Goal: Information Seeking & Learning: Check status

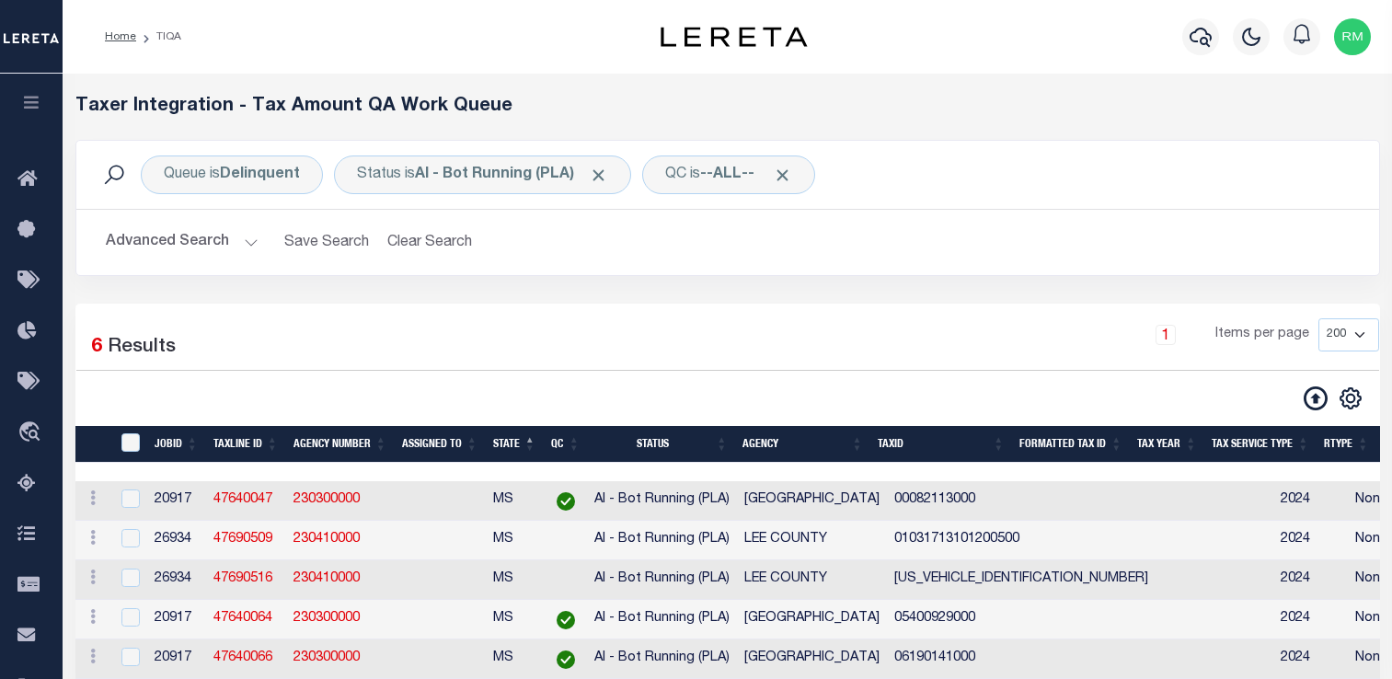
select select "200"
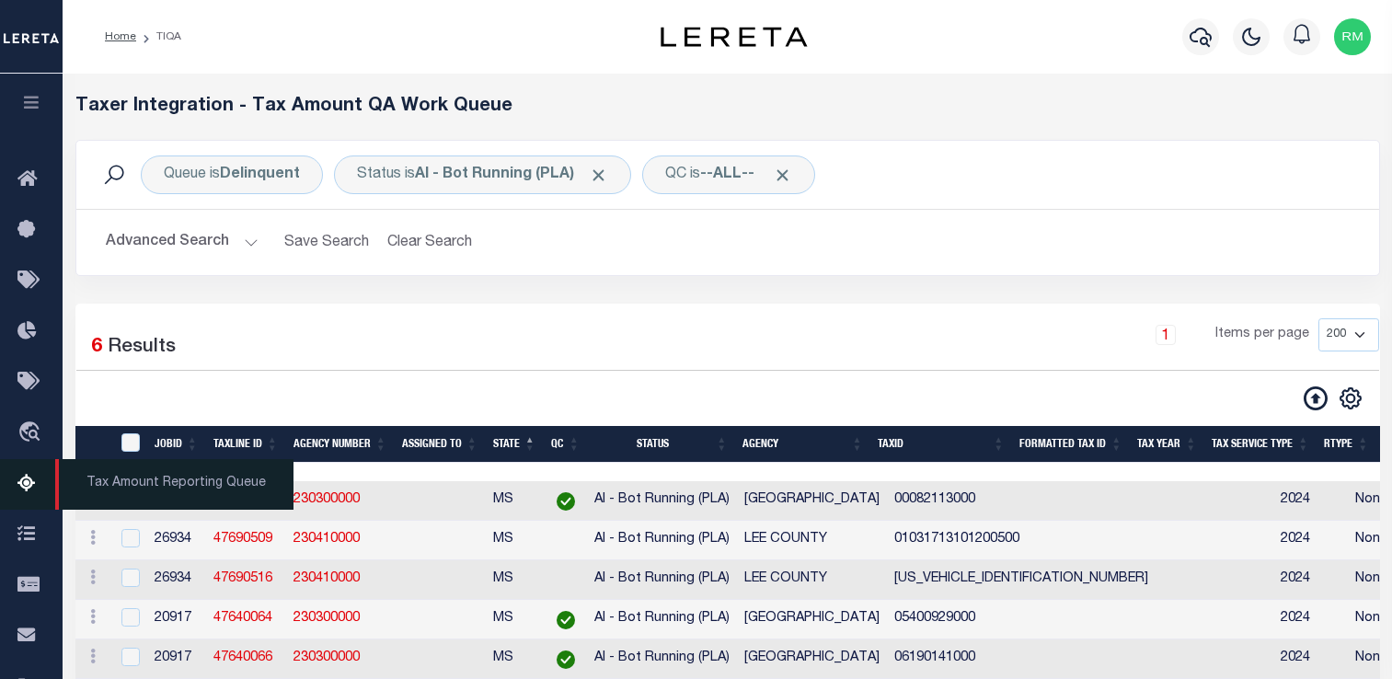
scroll to position [201, 0]
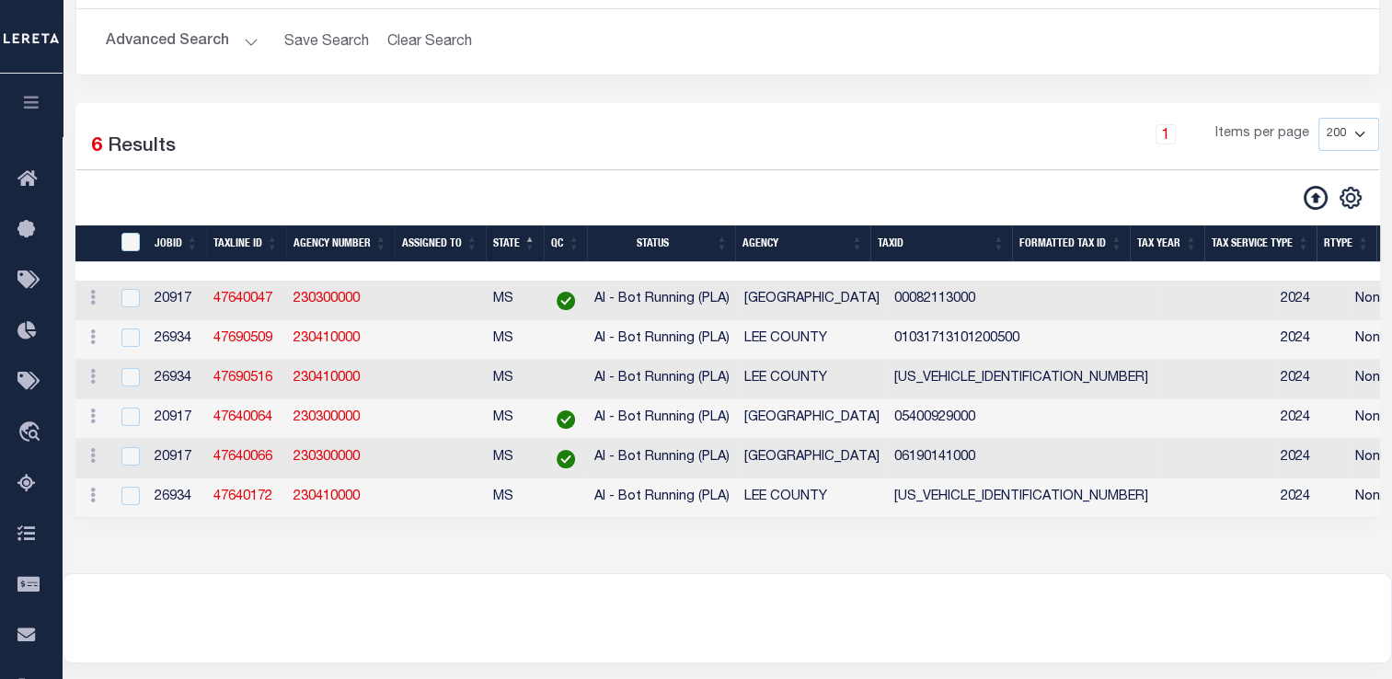
click at [27, 108] on icon "button" at bounding box center [31, 102] width 21 height 17
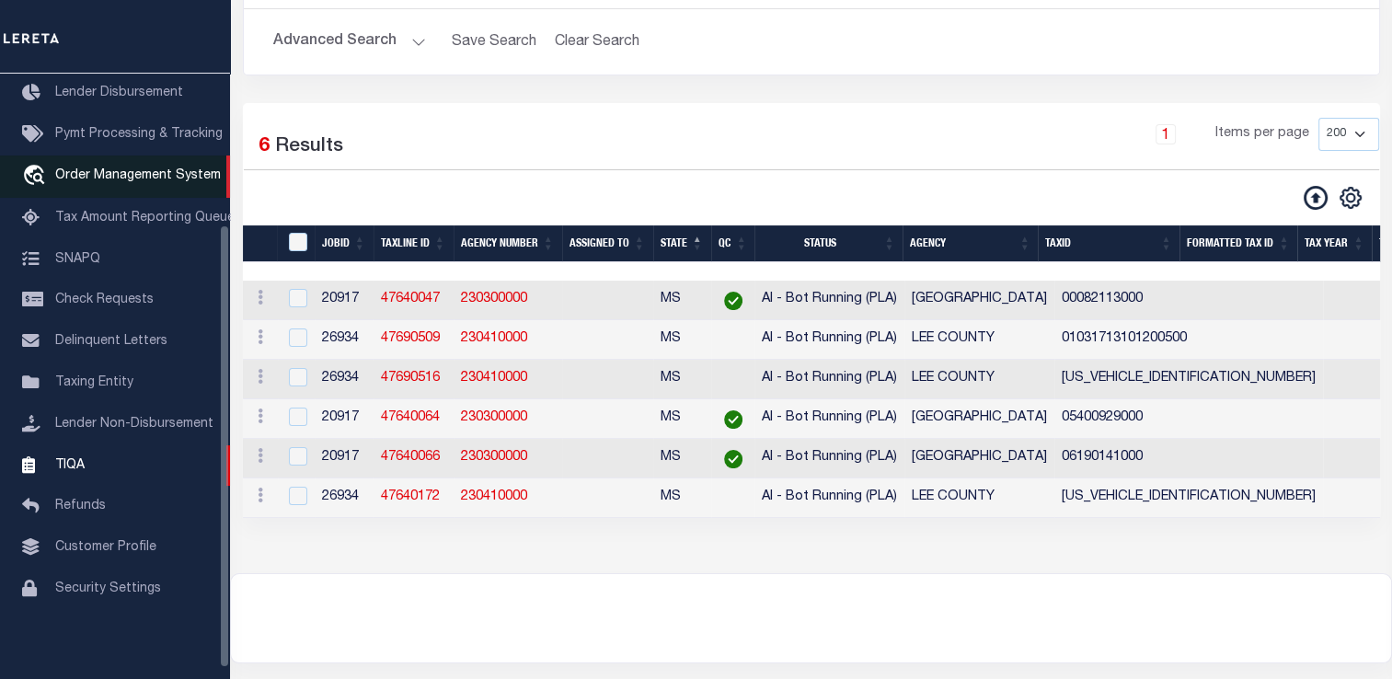
scroll to position [206, 0]
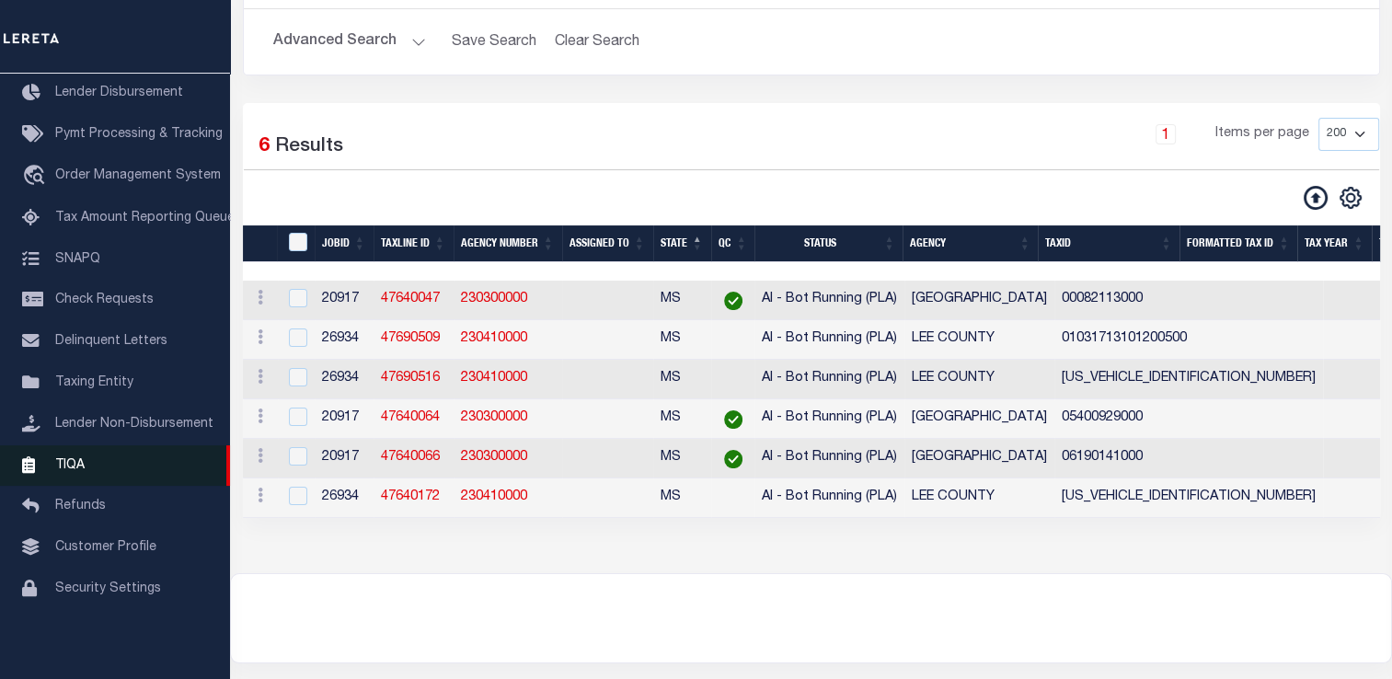
click at [74, 471] on span "TIQA" at bounding box center [69, 464] width 29 height 13
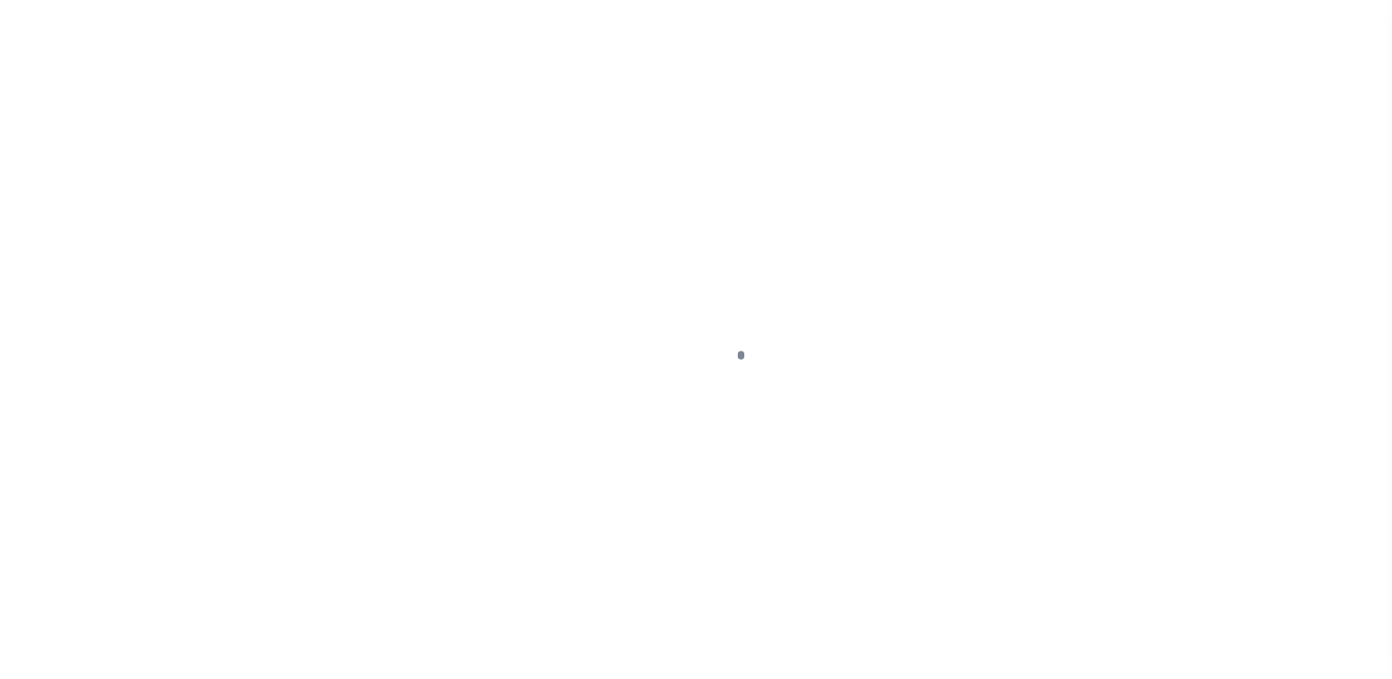
scroll to position [220, 0]
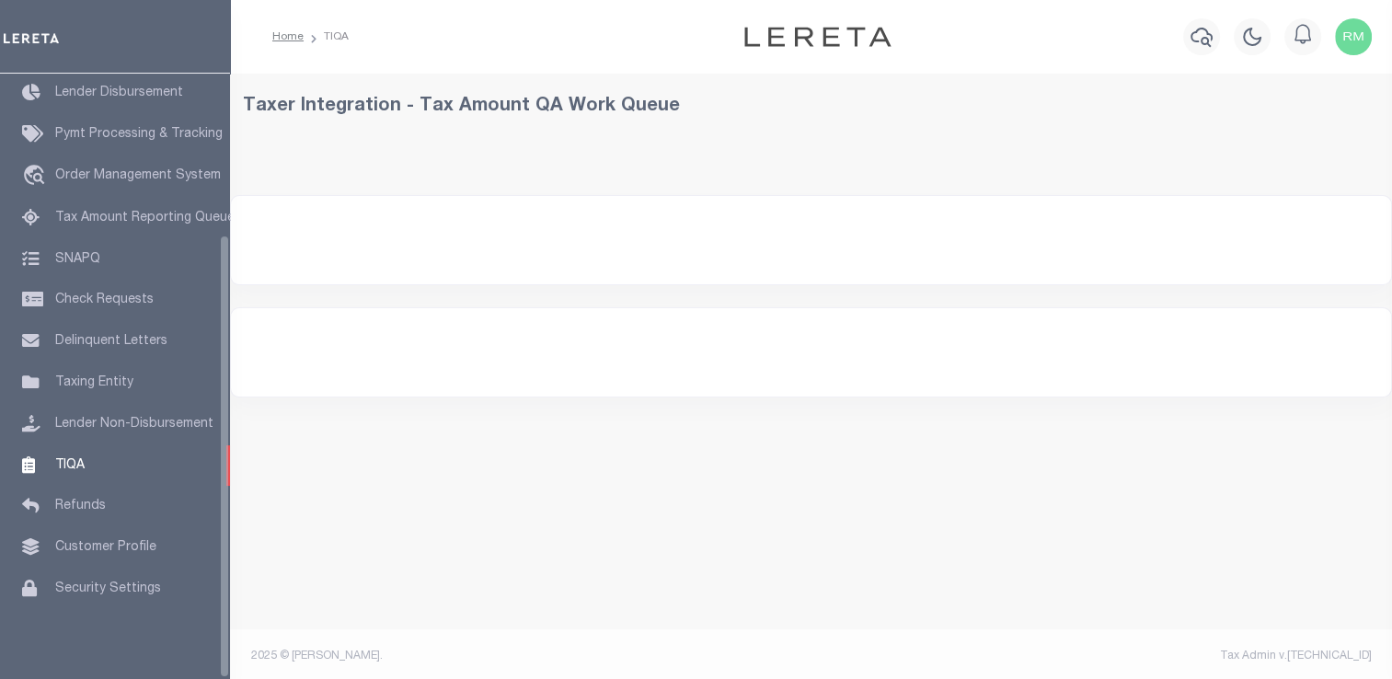
select select "200"
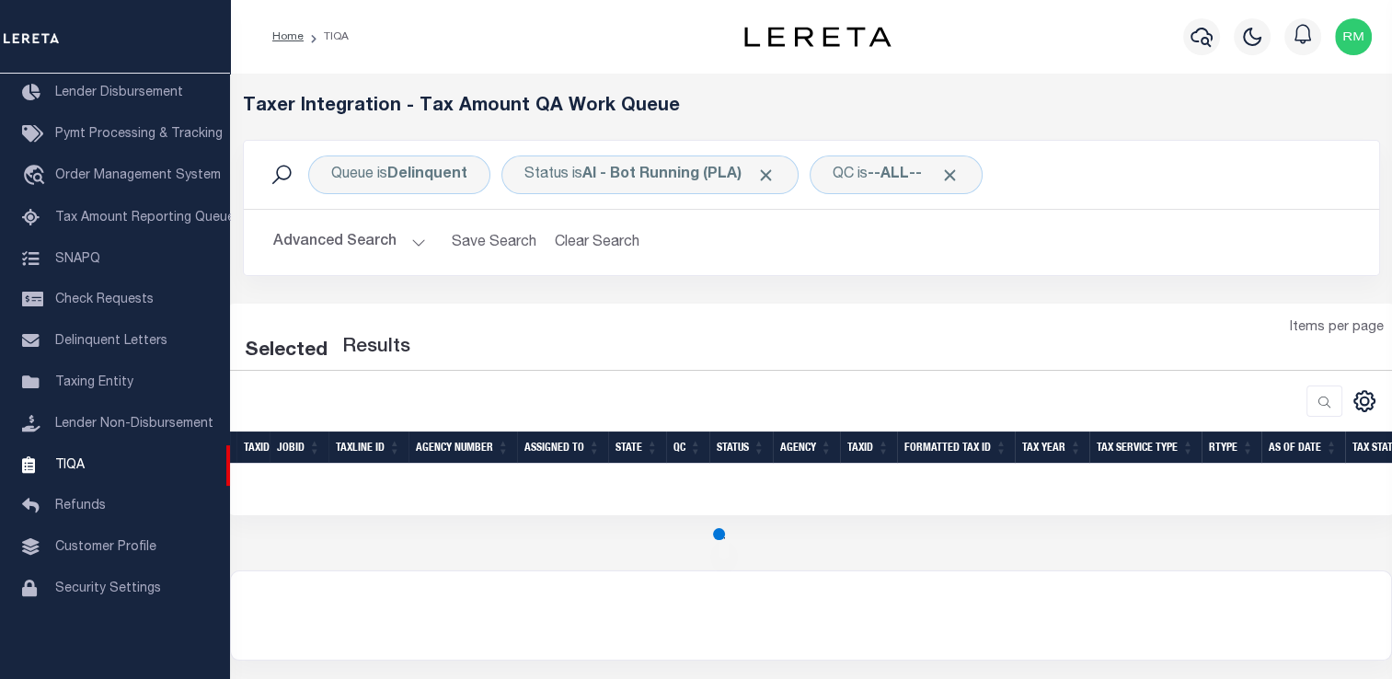
select select "200"
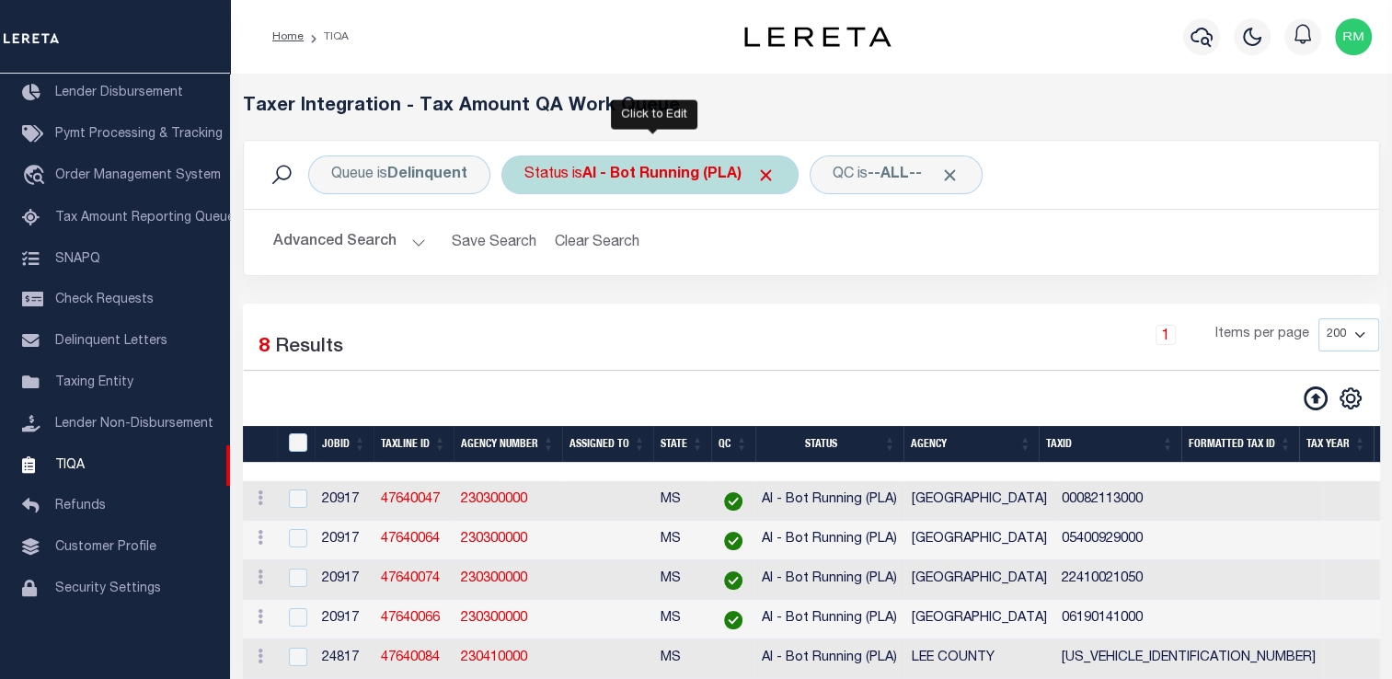
click at [658, 190] on div "Status is AI - Bot Running (PLA)" at bounding box center [649, 174] width 297 height 39
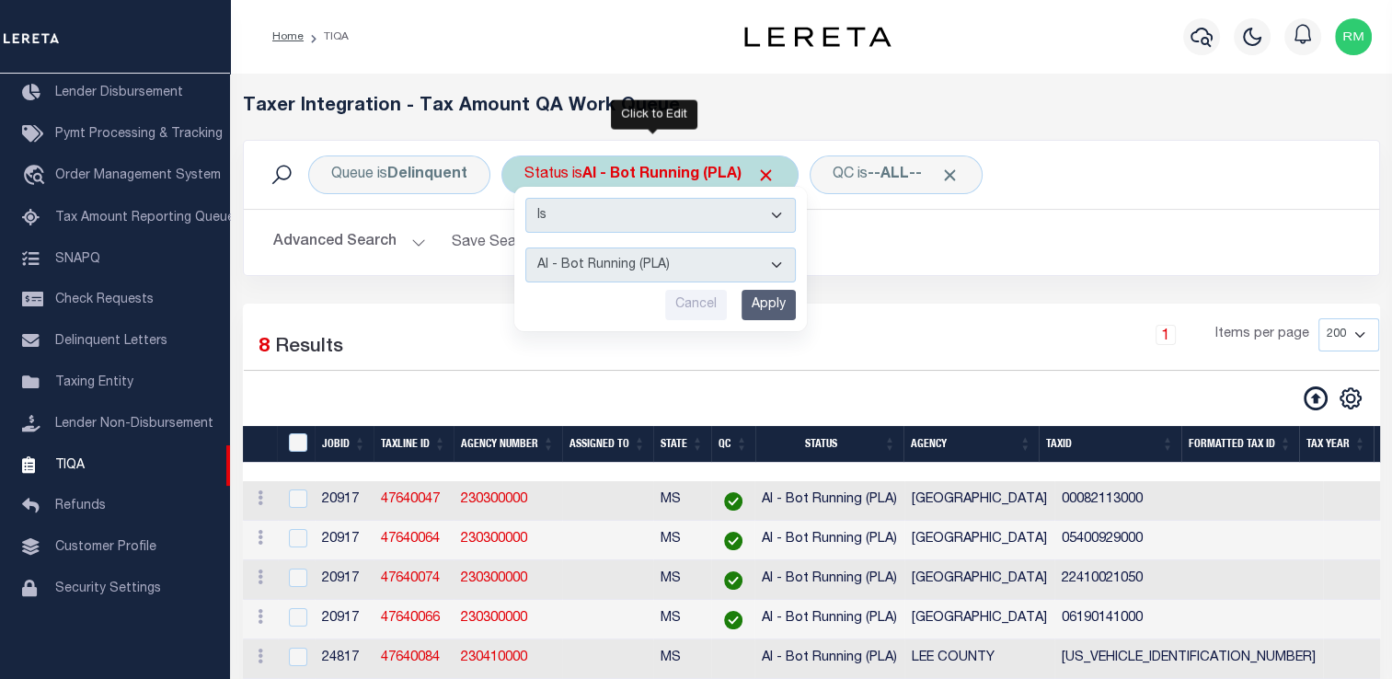
click at [695, 265] on select "AI - Bot Exception (ERR) AI - Bot Running (PLA) AI - Failed QA (FQA) AI - Prep …" at bounding box center [660, 264] width 270 height 35
select select "MZT"
click at [525, 247] on select "AI - Bot Exception (ERR) AI - Bot Running (PLA) AI - Failed QA (FQA) AI - Prep …" at bounding box center [660, 264] width 270 height 35
click at [776, 305] on input "Apply" at bounding box center [768, 305] width 54 height 30
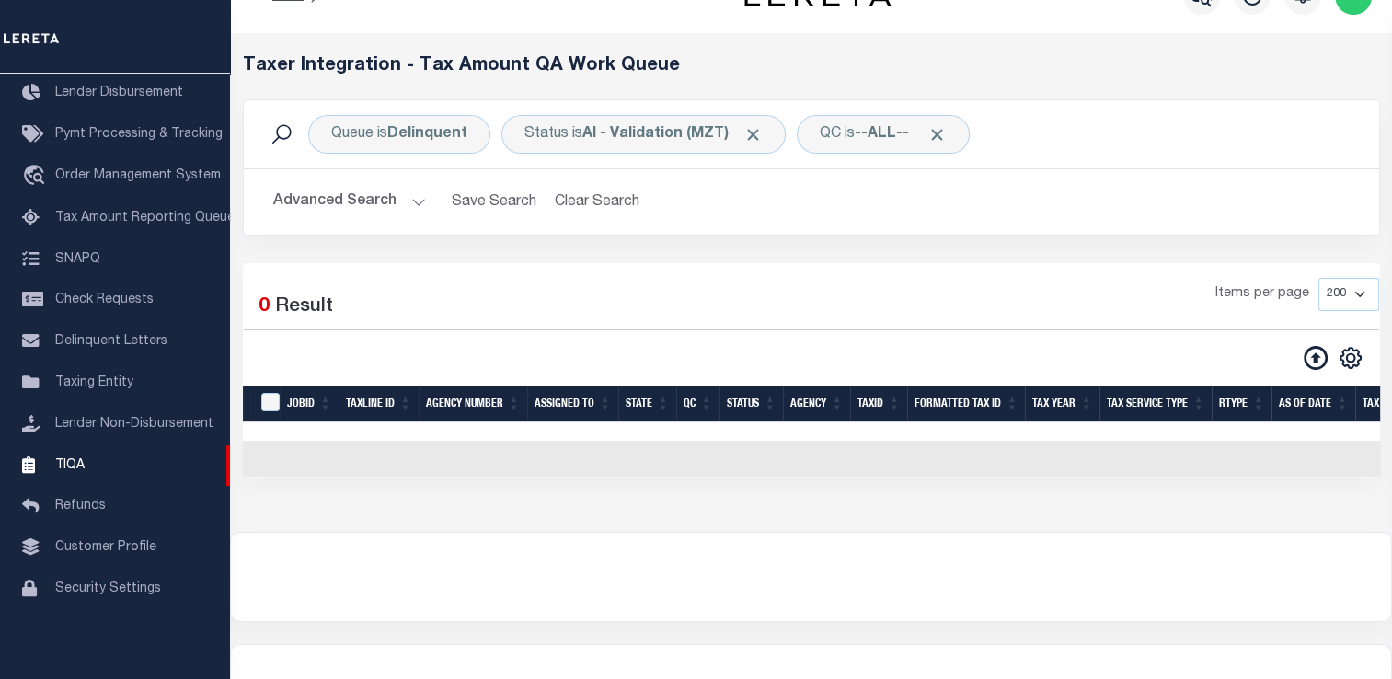
scroll to position [42, 0]
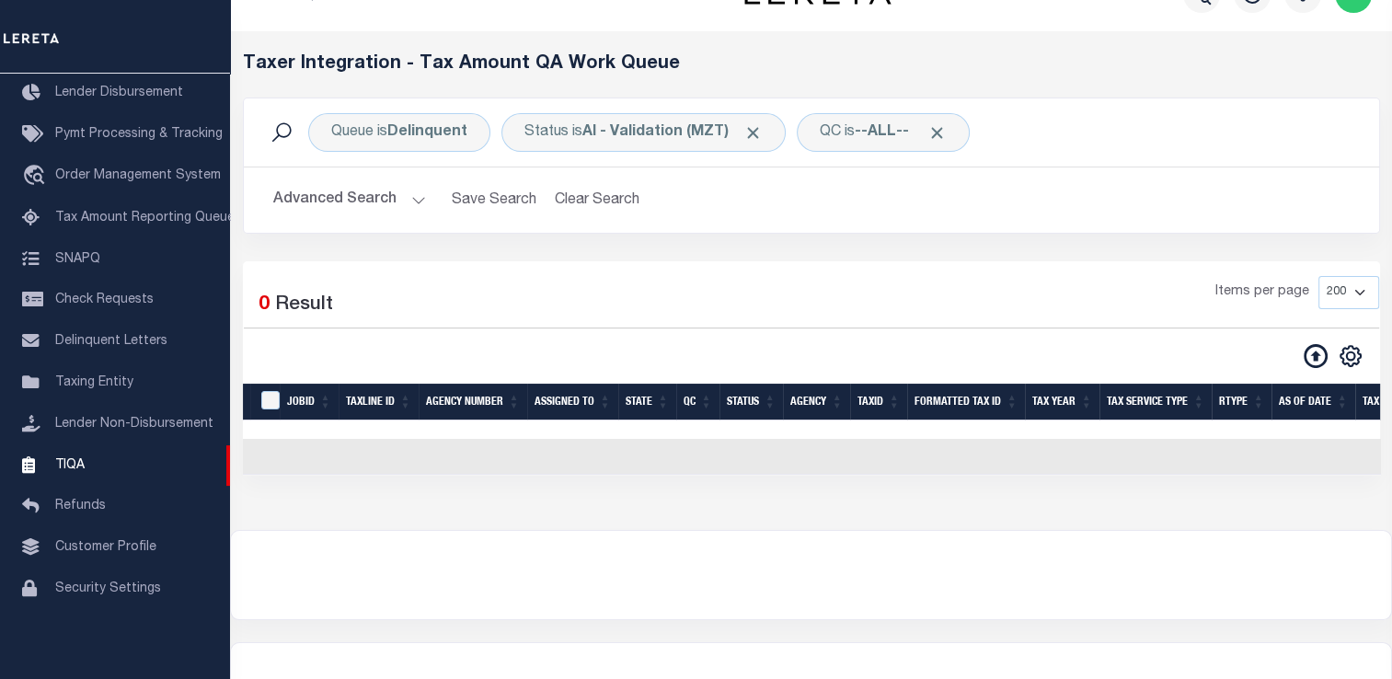
click at [372, 195] on button "Advanced Search" at bounding box center [349, 200] width 153 height 36
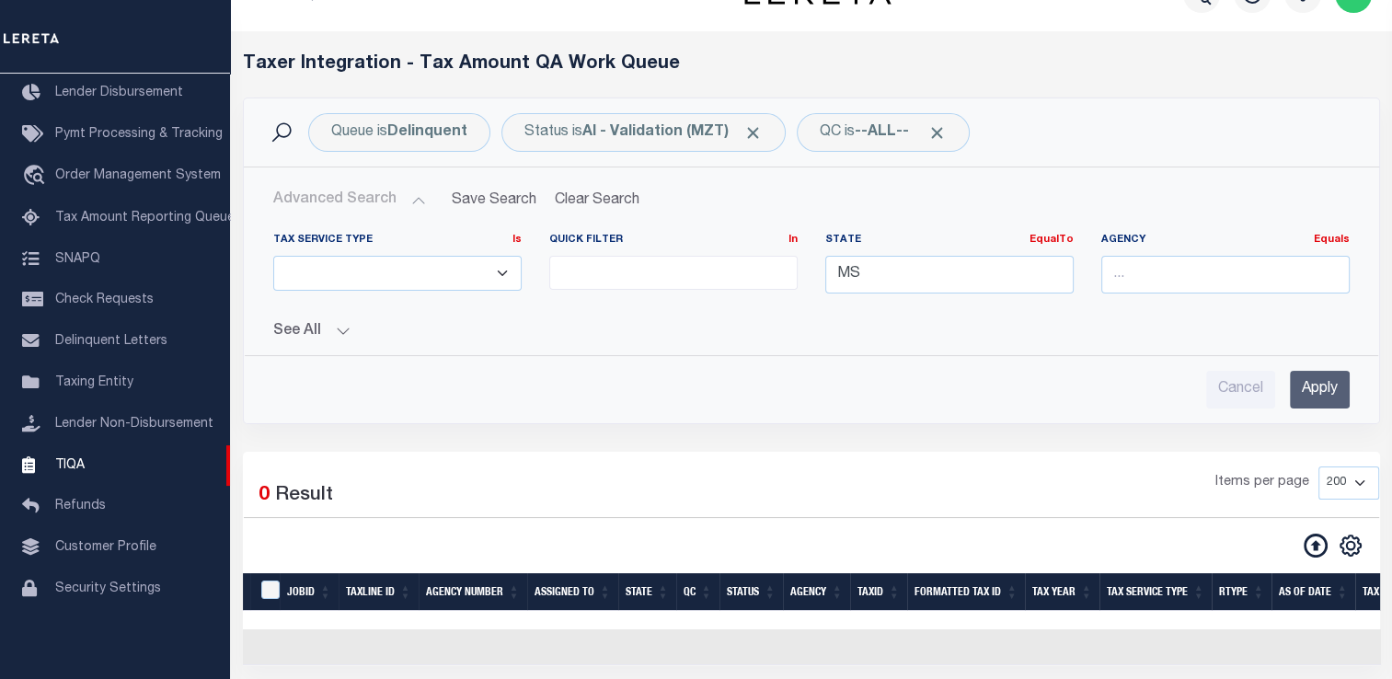
click at [1336, 385] on input "Apply" at bounding box center [1320, 390] width 60 height 38
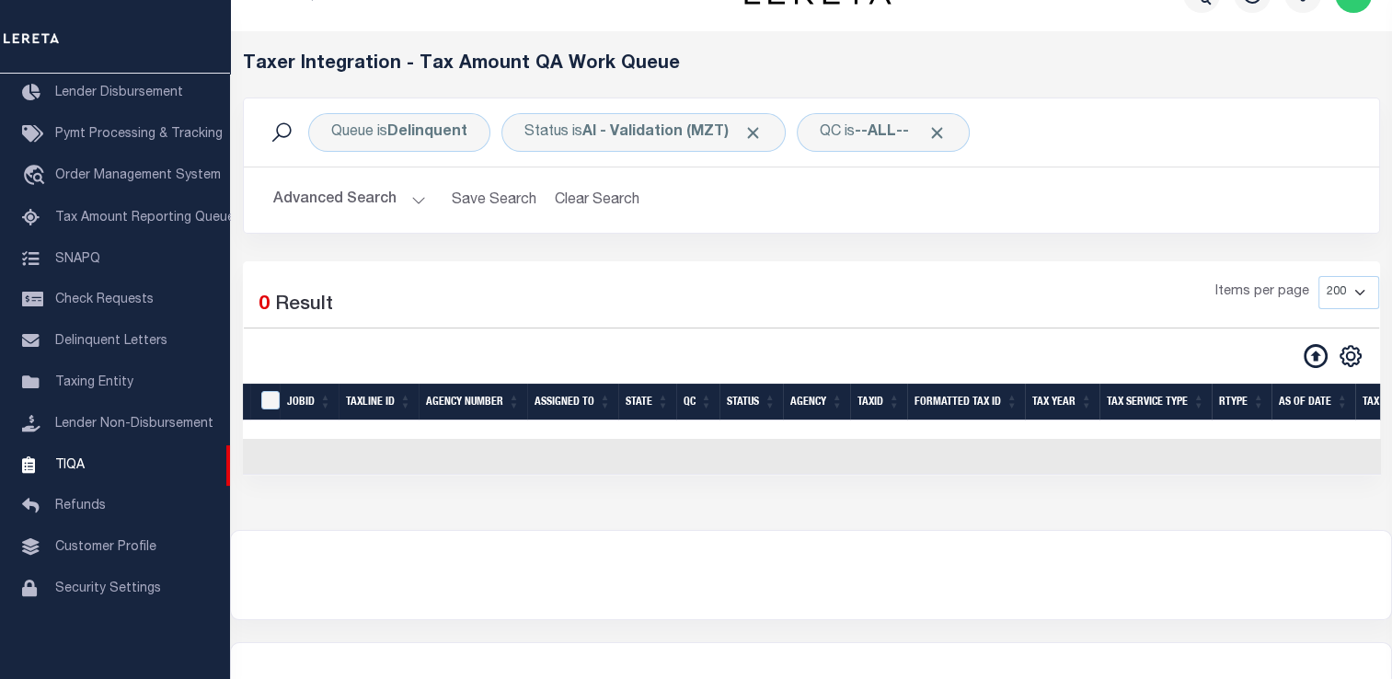
click at [331, 192] on button "Advanced Search" at bounding box center [349, 200] width 153 height 36
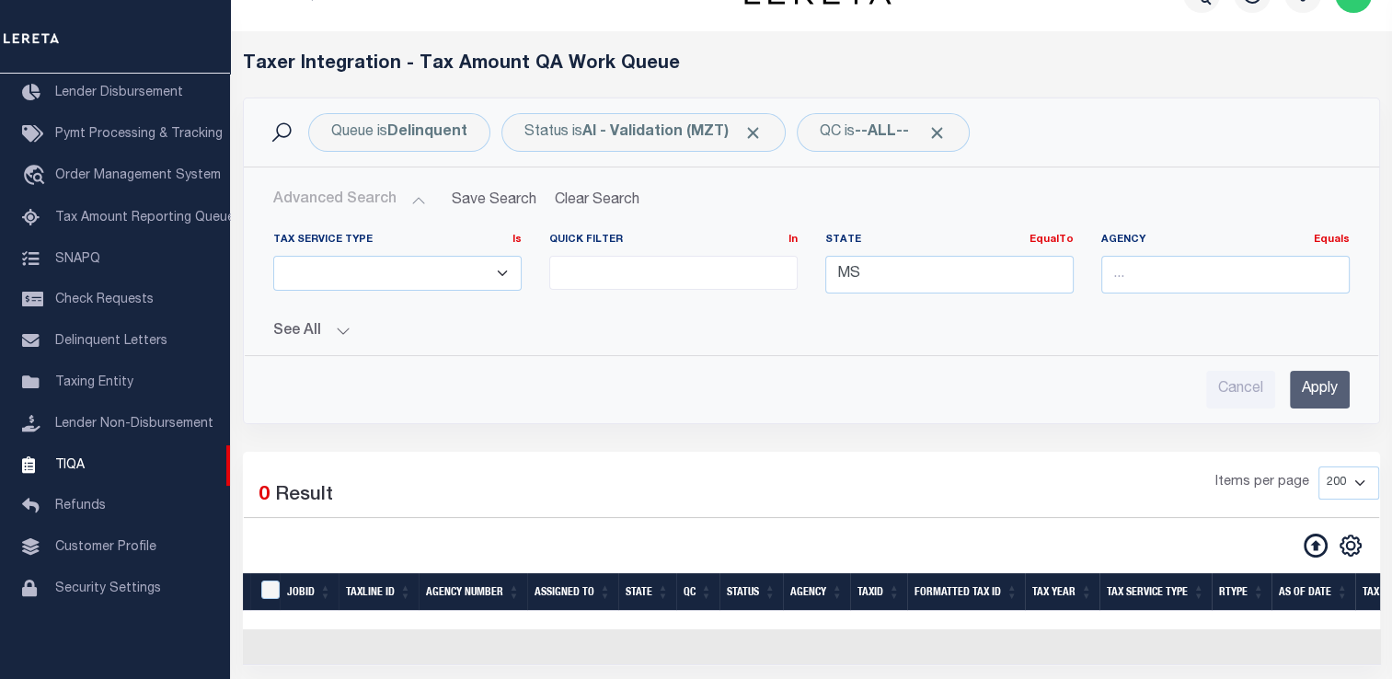
click at [1311, 389] on input "Apply" at bounding box center [1320, 390] width 60 height 38
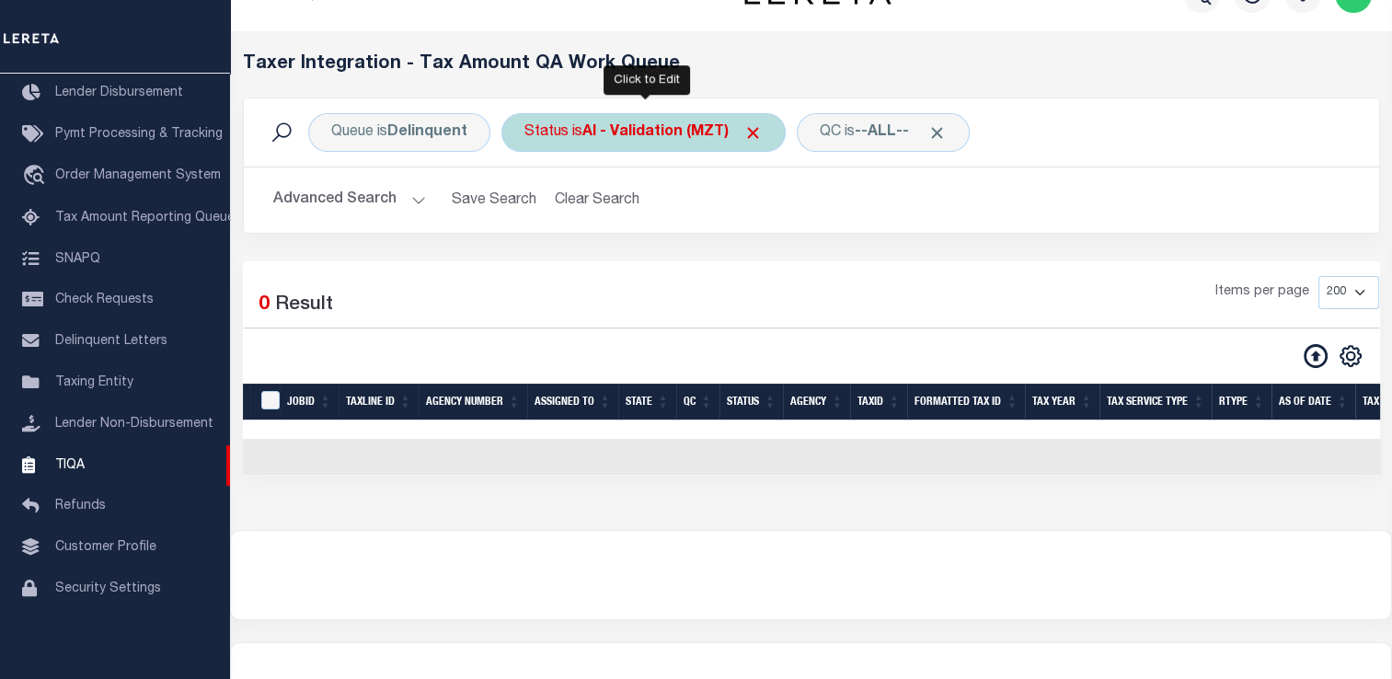
click at [627, 136] on b "AI - Validation (MZT)" at bounding box center [672, 132] width 180 height 15
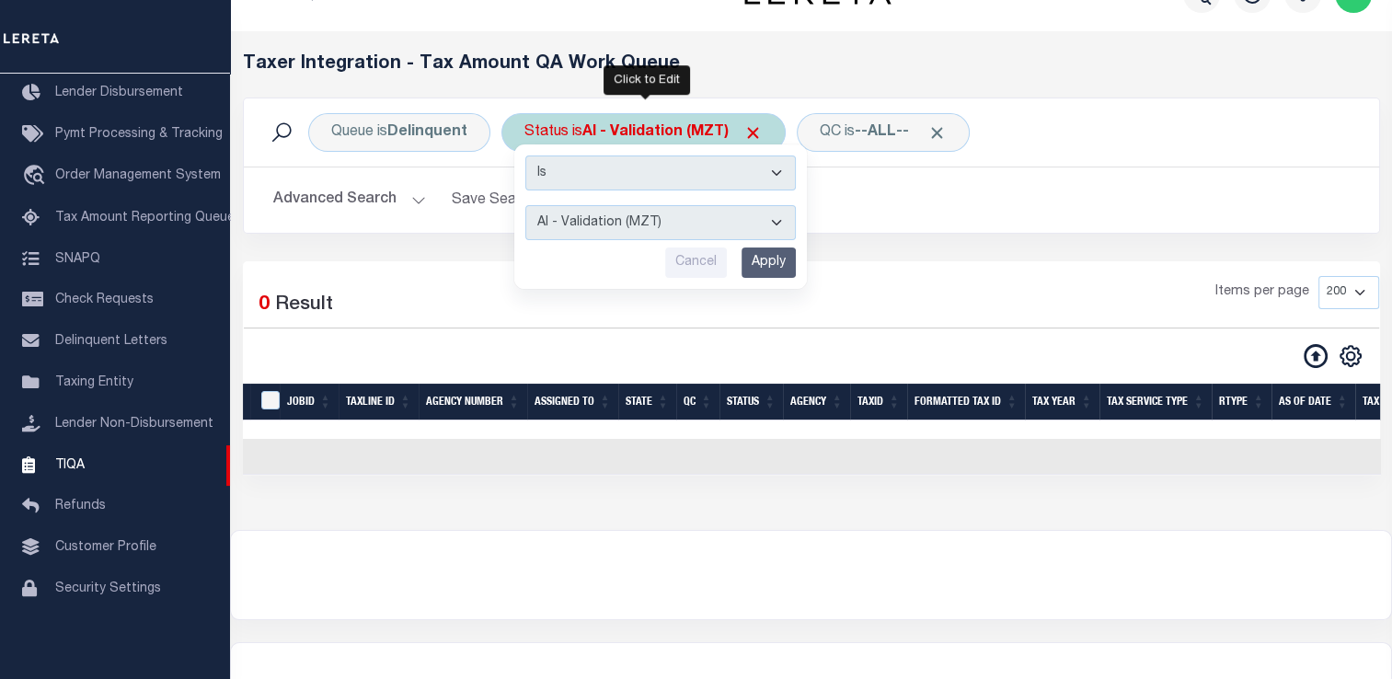
click at [629, 230] on select "AI - Bot Exception (ERR) AI - Bot Running (PLA) AI - Failed QA (FQA) AI - Prep …" at bounding box center [660, 222] width 270 height 35
select select "ERR"
click at [525, 205] on select "AI - Bot Exception (ERR) AI - Bot Running (PLA) AI - Failed QA (FQA) AI - Prep …" at bounding box center [660, 222] width 270 height 35
click at [773, 270] on input "Apply" at bounding box center [768, 262] width 54 height 30
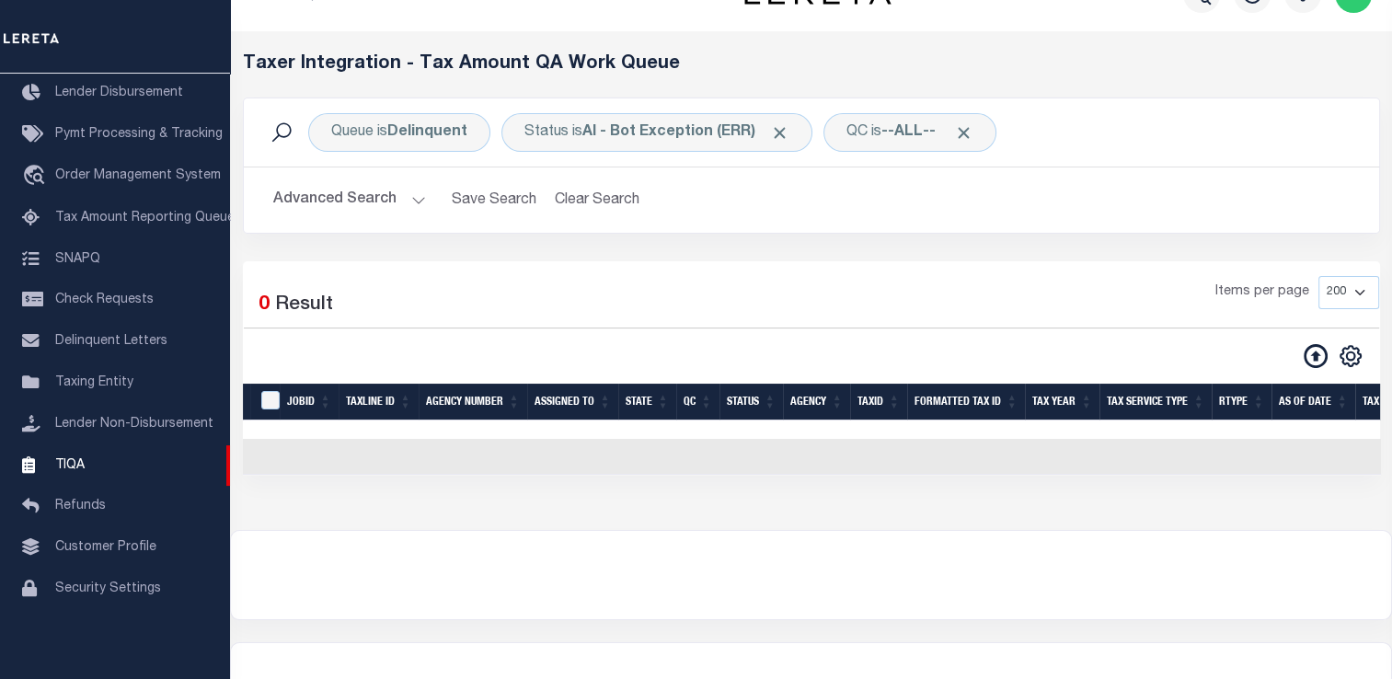
click at [364, 193] on button "Advanced Search" at bounding box center [349, 200] width 153 height 36
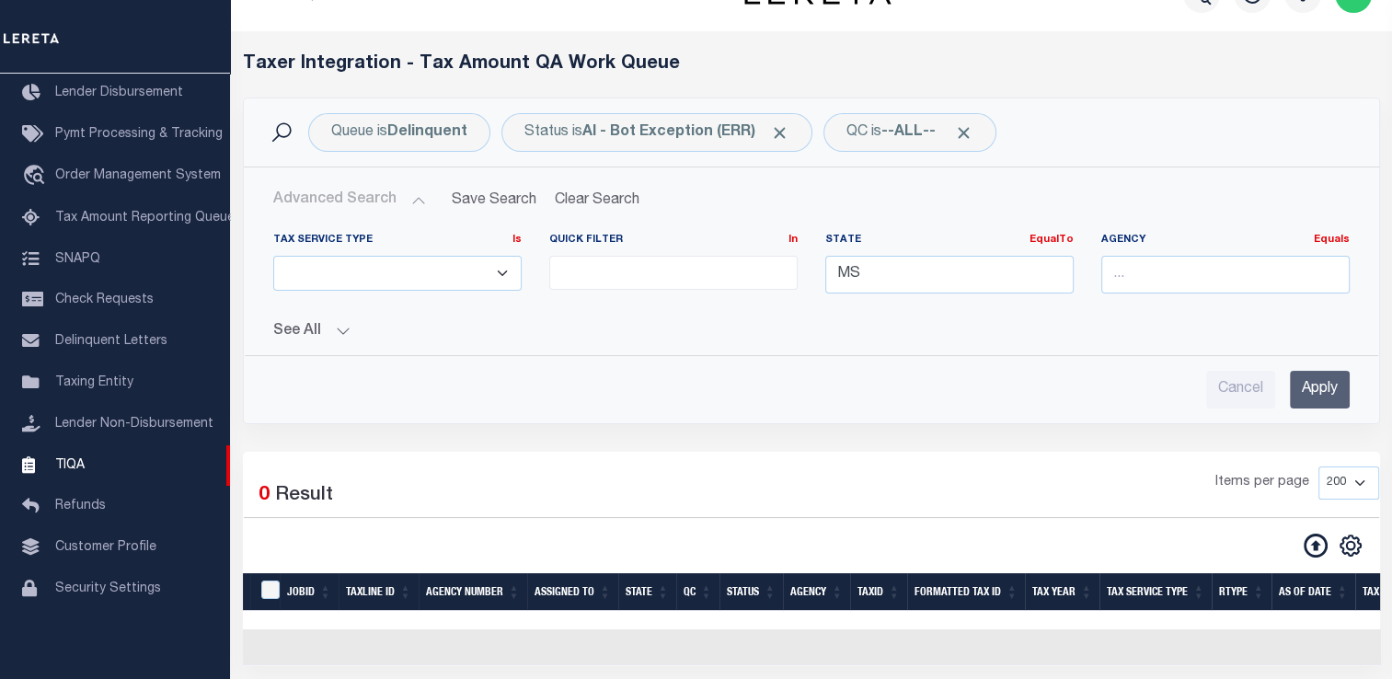
click at [1325, 405] on input "Apply" at bounding box center [1320, 390] width 60 height 38
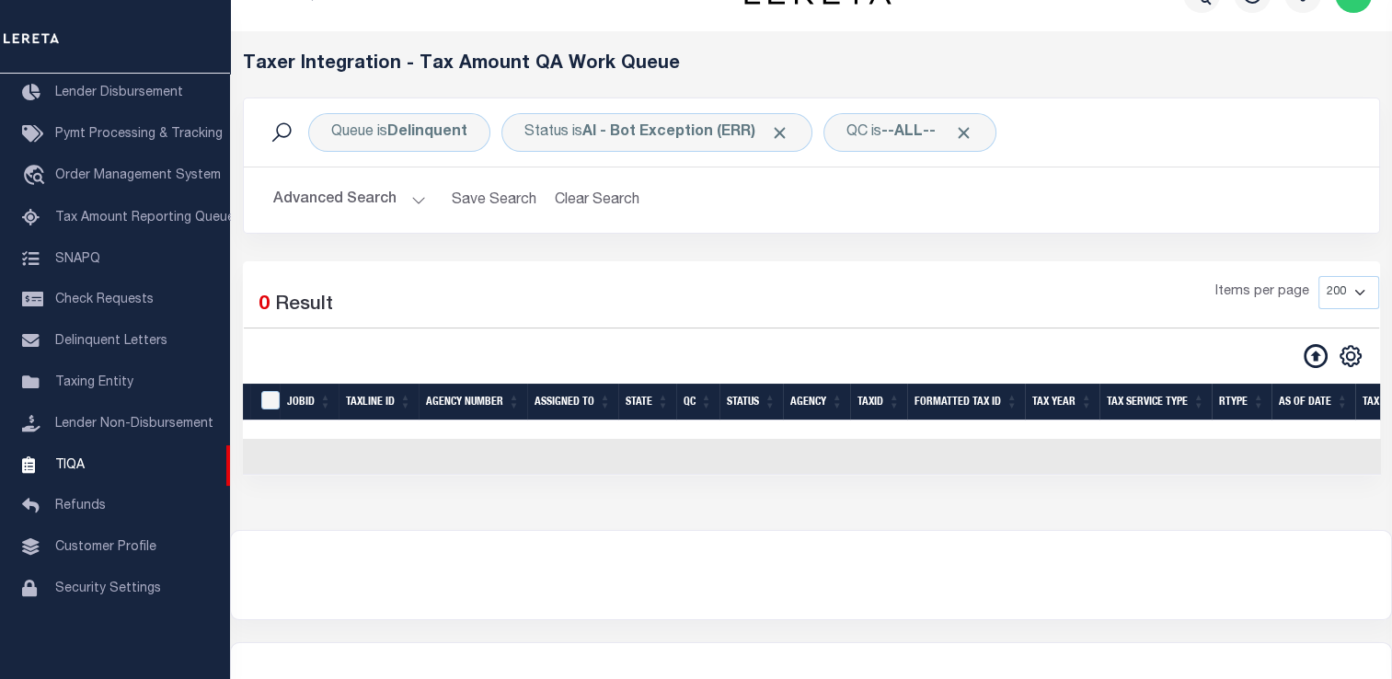
click at [633, 153] on div "Queue is Delinquent Status is AI - Bot Exception (ERR) QC is --ALL-- Search" at bounding box center [811, 132] width 1135 height 68
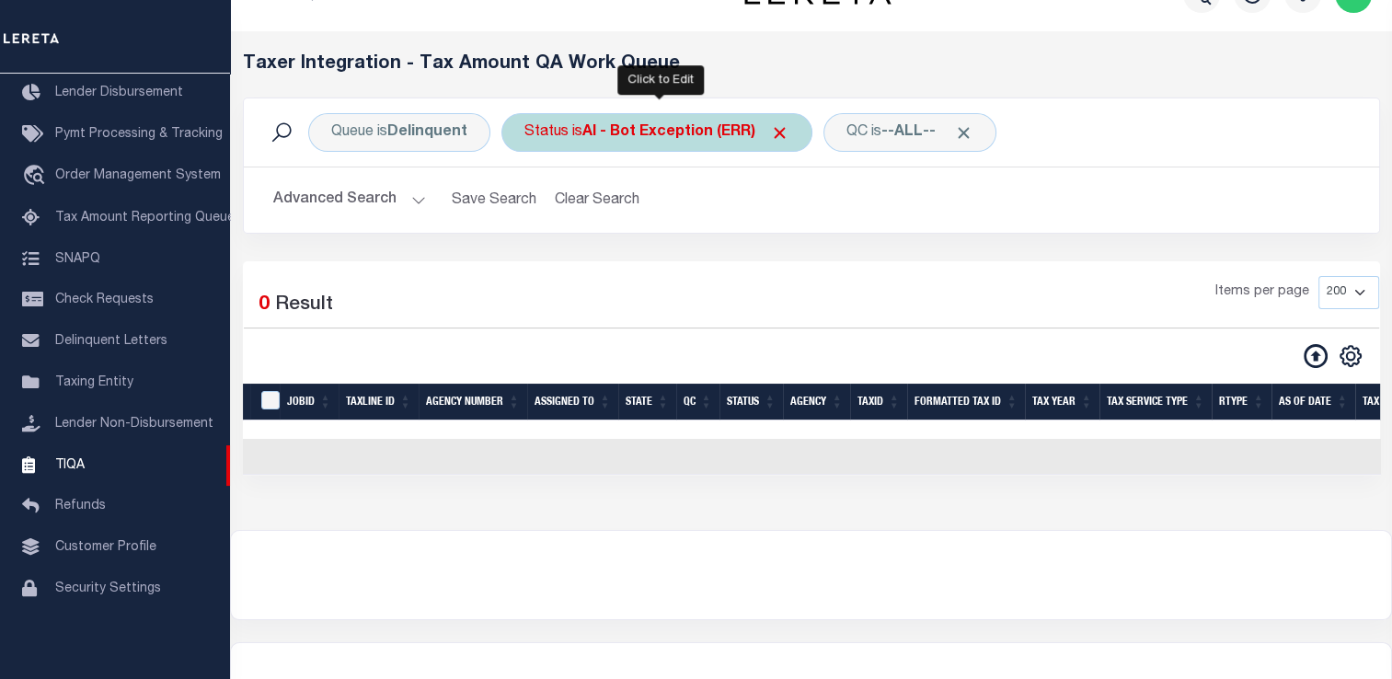
click at [633, 146] on div "Status is AI - Bot Exception (ERR)" at bounding box center [656, 132] width 311 height 39
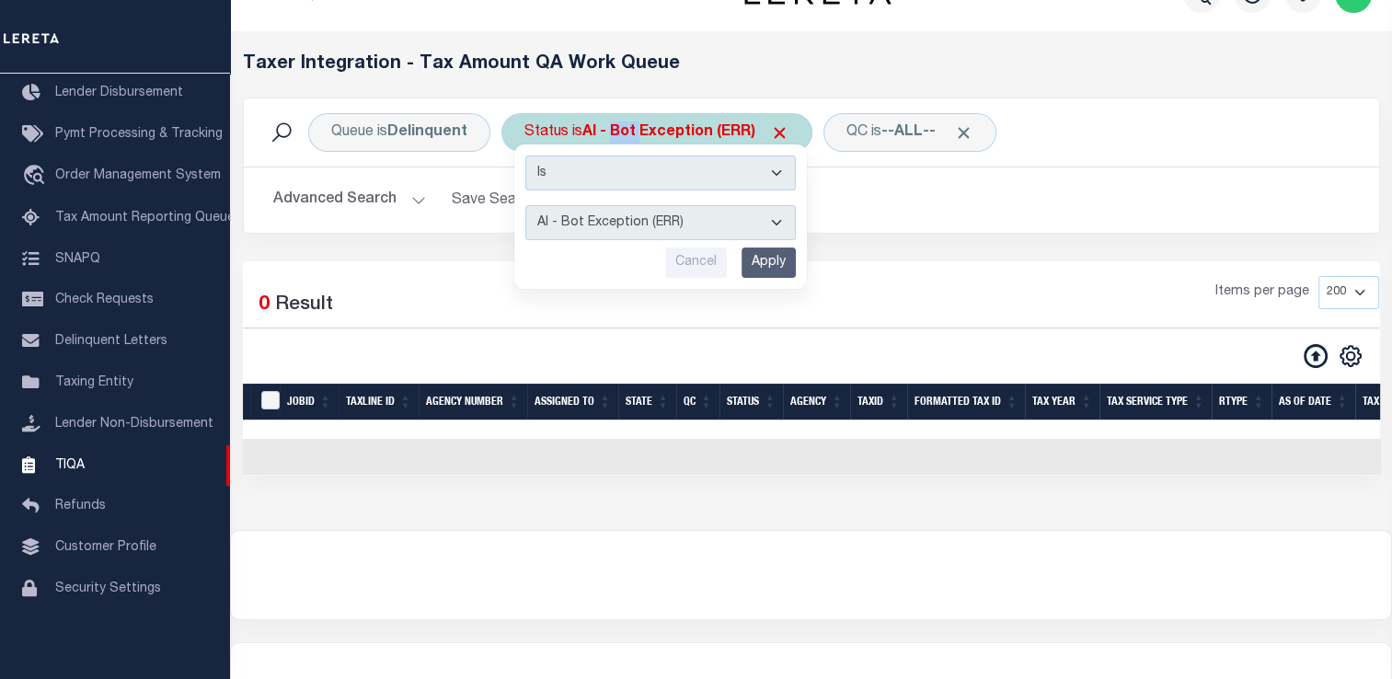
click at [633, 146] on div "Status is AI - Bot Exception (ERR) Is Contains AI - Bot Exception (ERR) AI - Bo…" at bounding box center [656, 132] width 311 height 39
click at [630, 221] on select "AI - Bot Exception (ERR) AI - Bot Running (PLA) AI - Failed QA (FQA) AI - Prep …" at bounding box center [660, 222] width 270 height 35
select select "MZT"
click at [525, 205] on select "AI - Bot Exception (ERR) AI - Bot Running (PLA) AI - Failed QA (FQA) AI - Prep …" at bounding box center [660, 222] width 270 height 35
click at [753, 274] on input "Apply" at bounding box center [768, 262] width 54 height 30
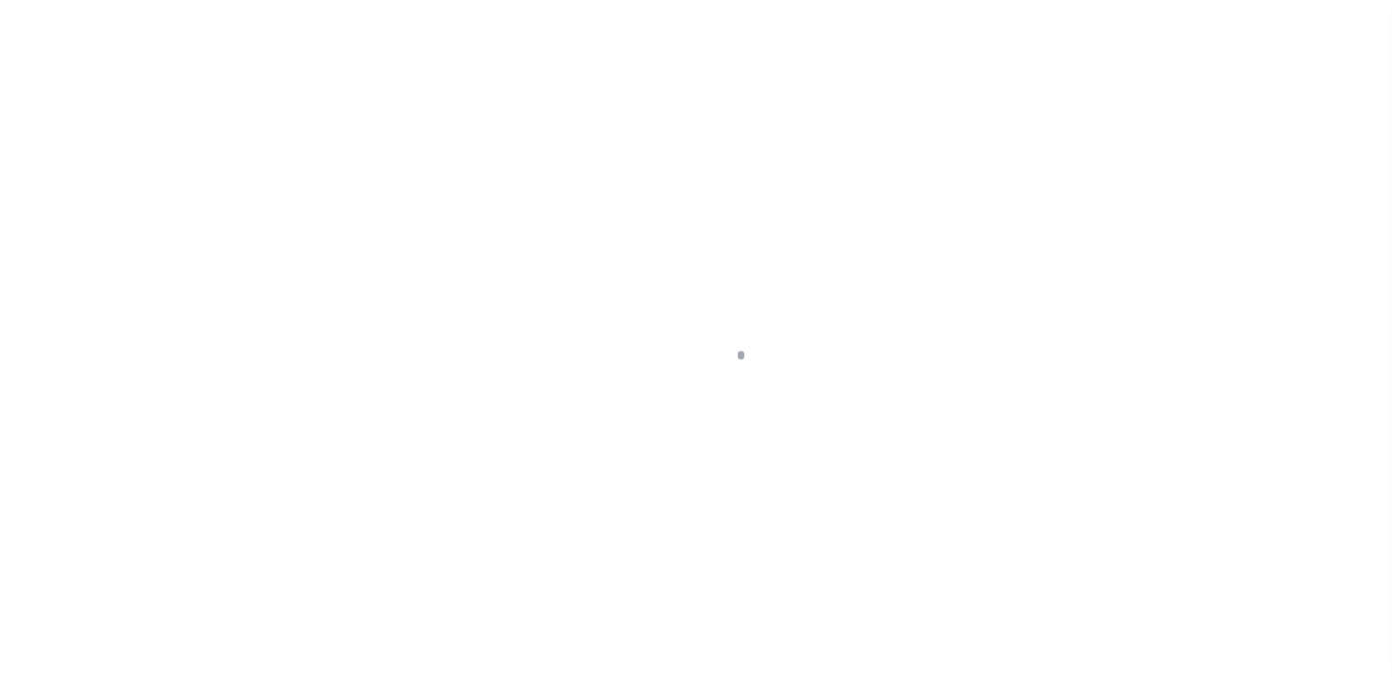
scroll to position [220, 0]
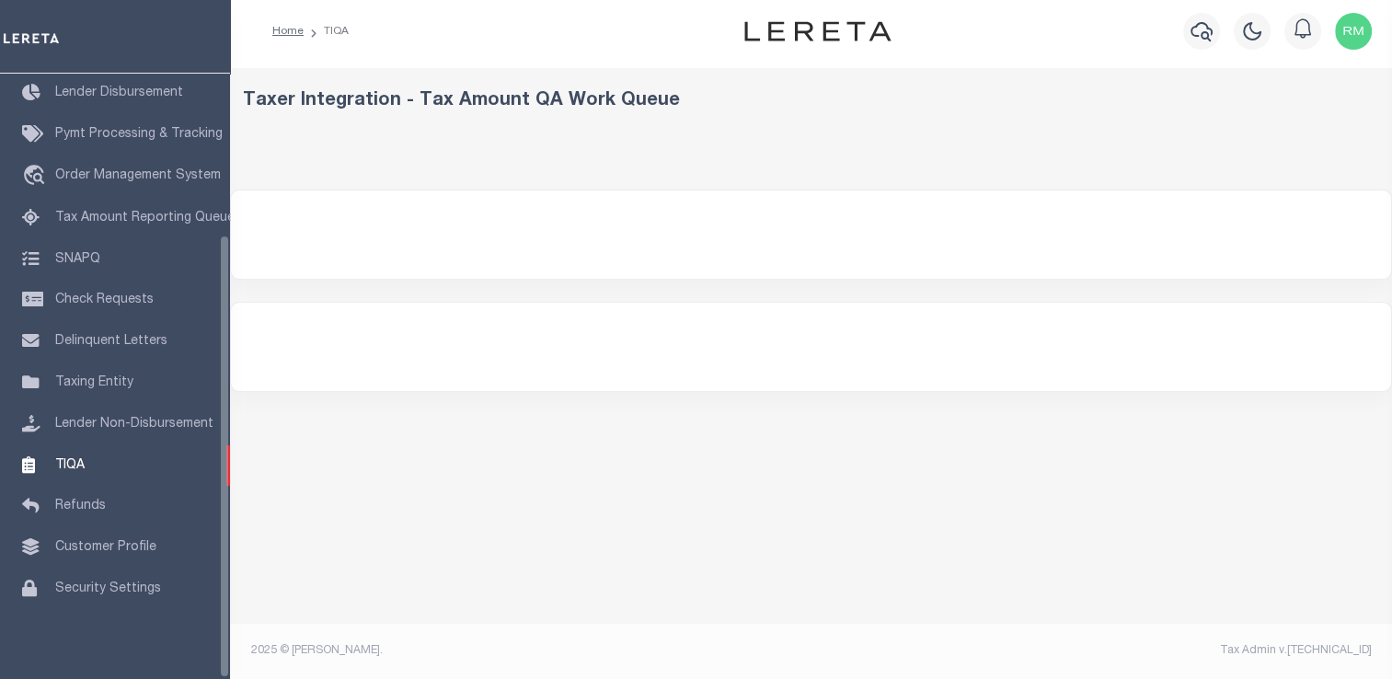
select select
select select "200"
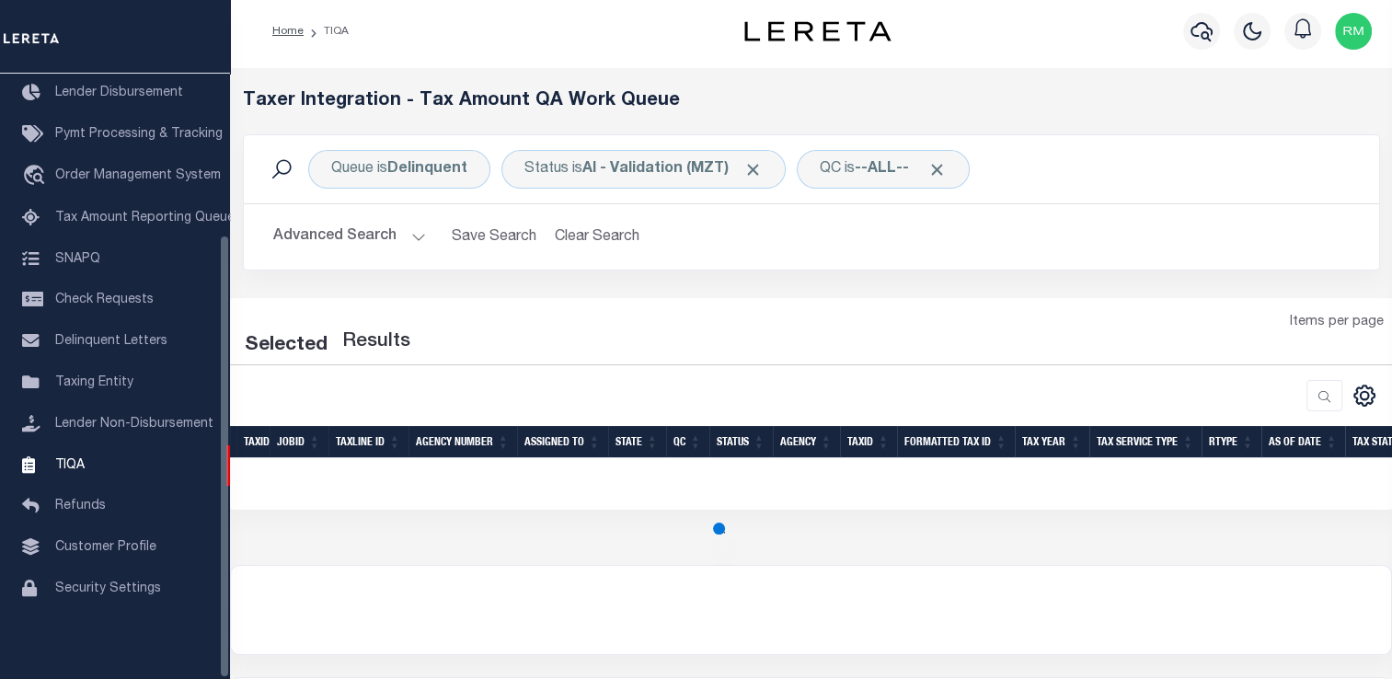
select select "200"
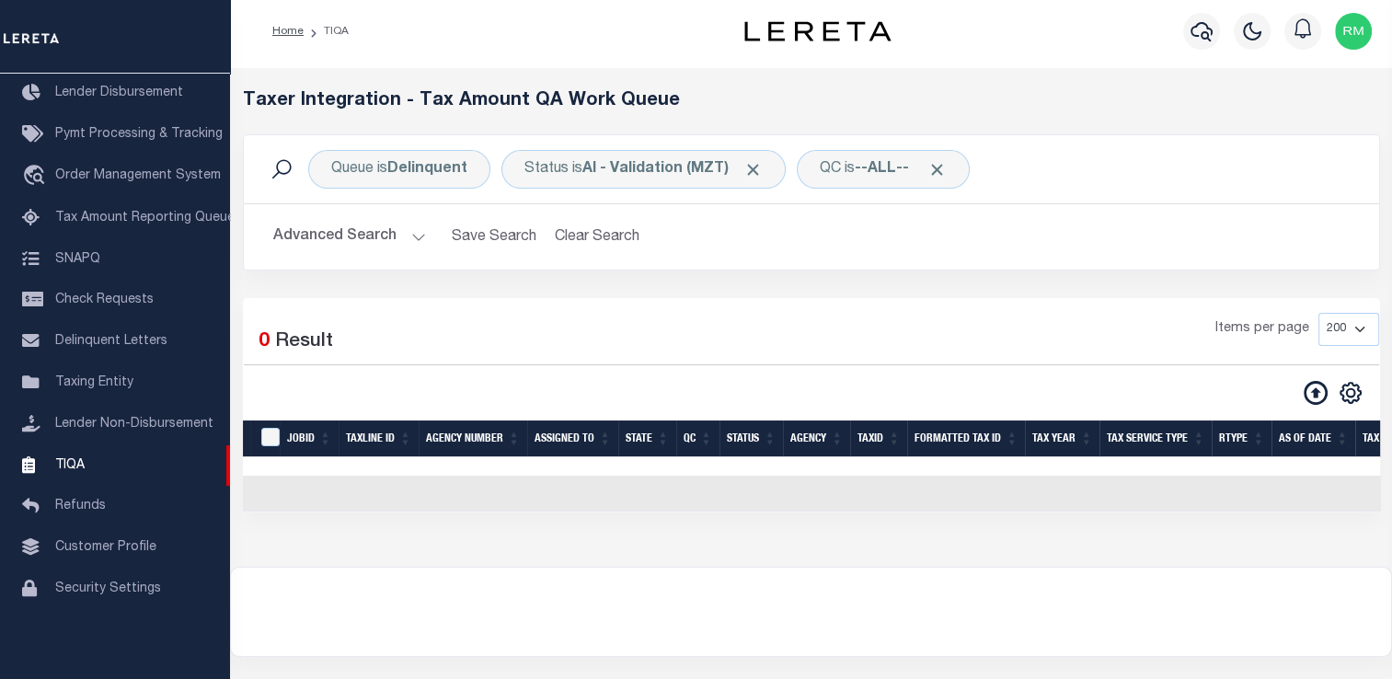
click at [415, 231] on button "Advanced Search" at bounding box center [349, 237] width 153 height 36
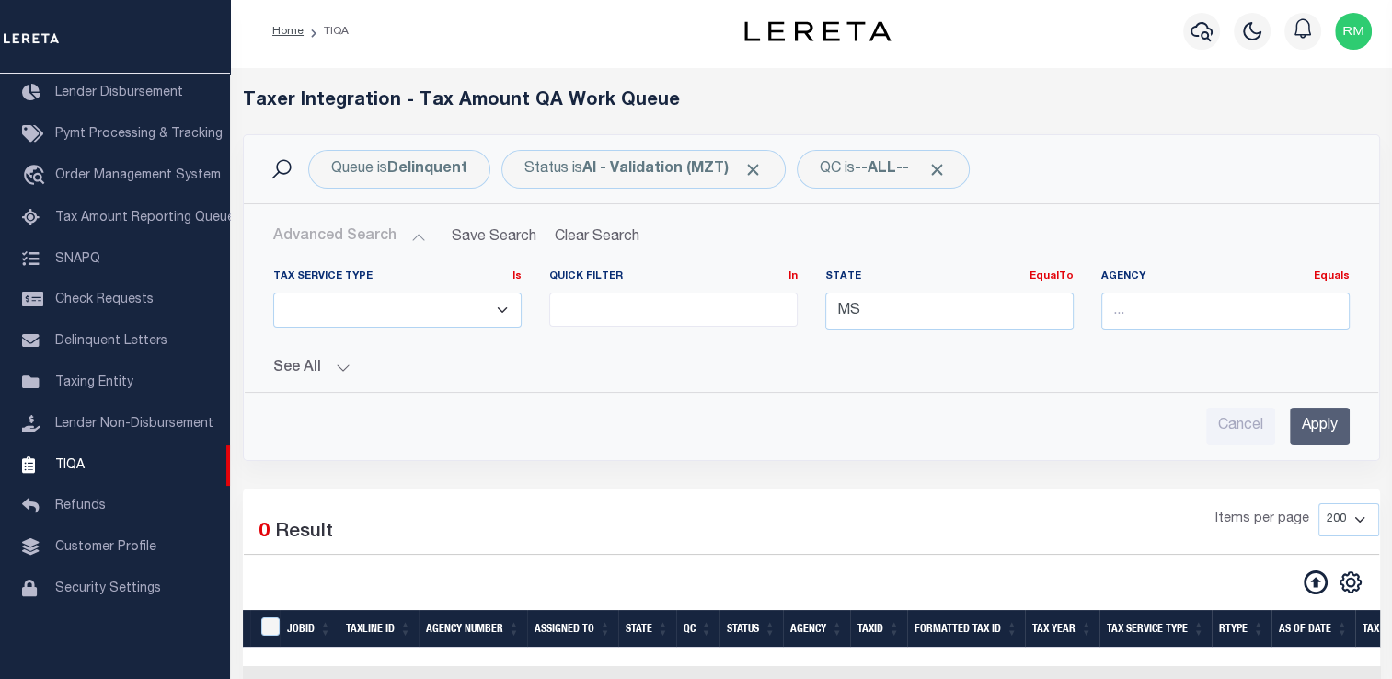
click at [1325, 418] on input "Apply" at bounding box center [1320, 427] width 60 height 38
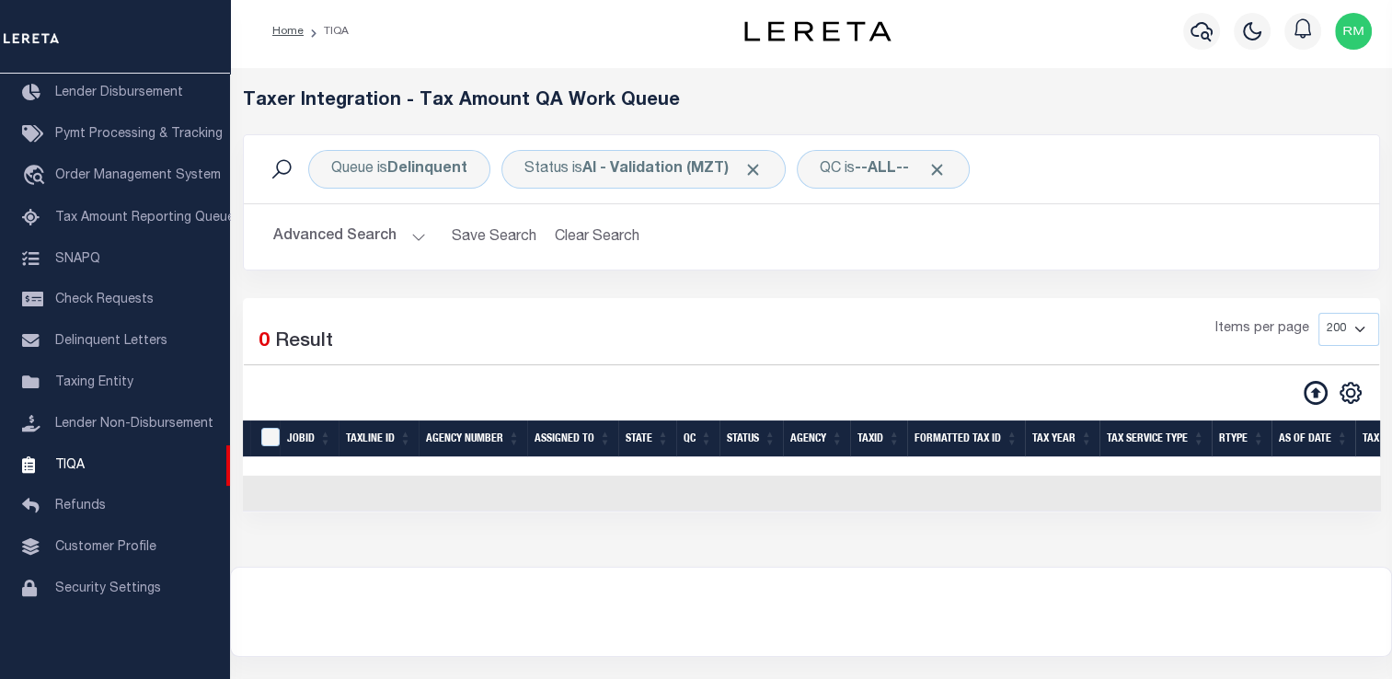
click at [362, 241] on button "Advanced Search" at bounding box center [349, 237] width 153 height 36
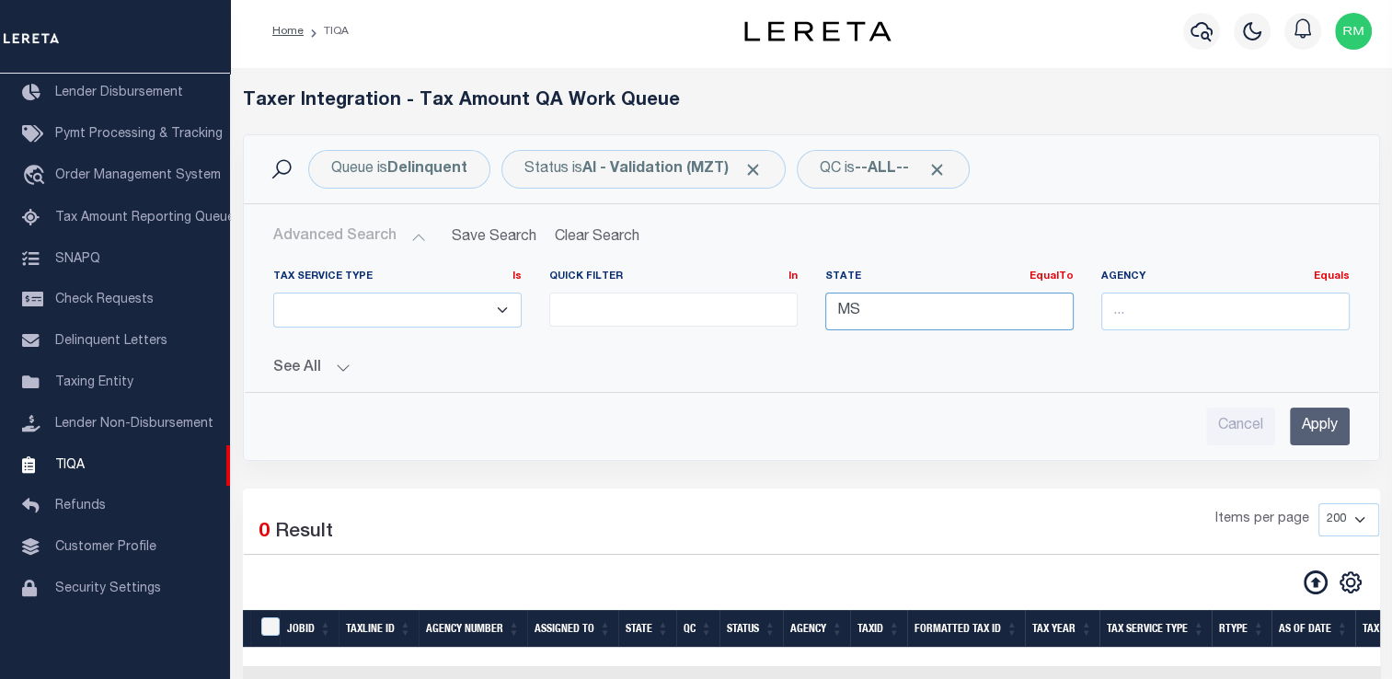
click at [927, 314] on input "MS" at bounding box center [949, 312] width 248 height 38
click at [1313, 425] on input "Apply" at bounding box center [1320, 427] width 60 height 38
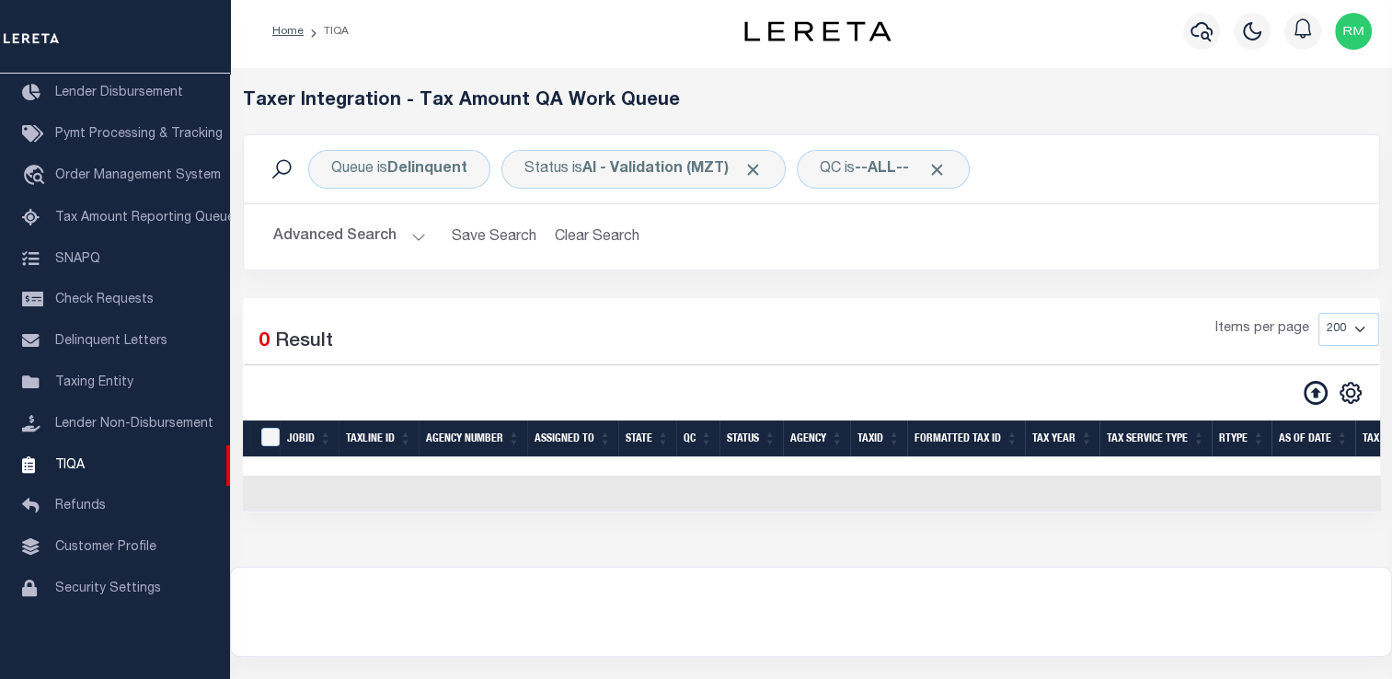
click at [386, 225] on button "Advanced Search" at bounding box center [349, 237] width 153 height 36
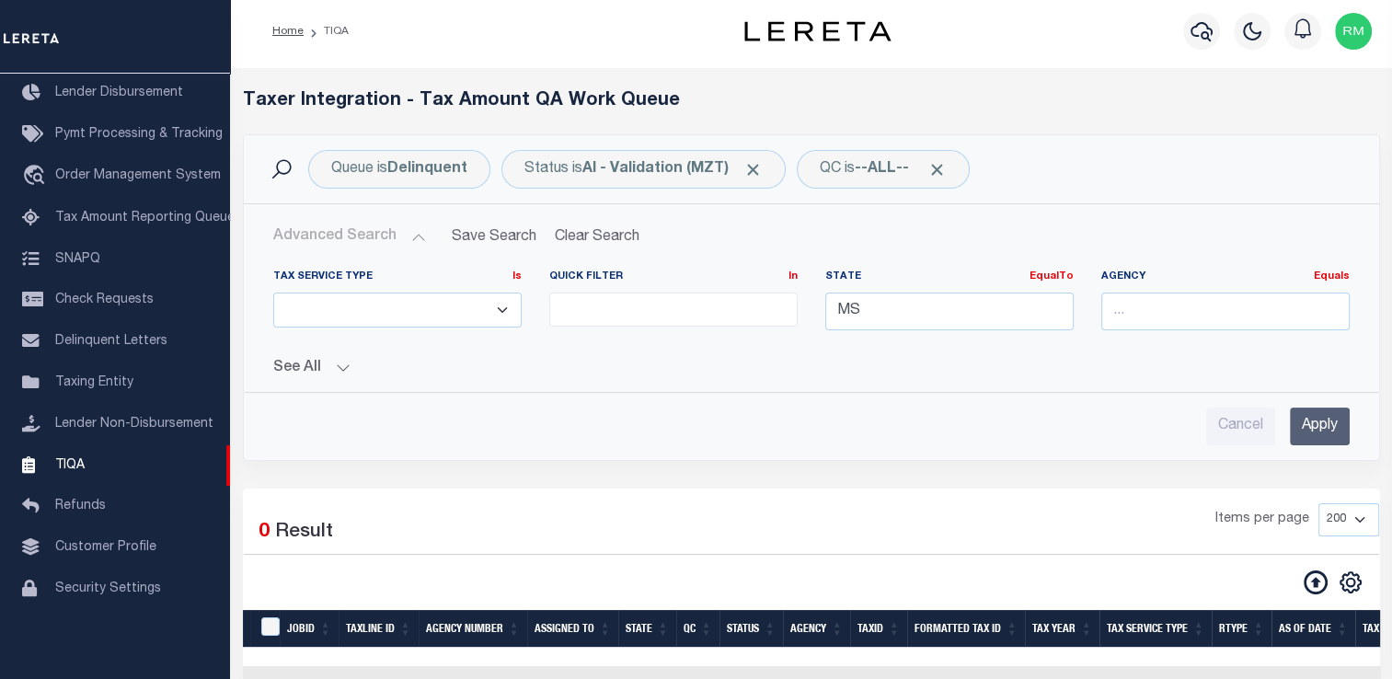
click at [1316, 419] on input "Apply" at bounding box center [1320, 427] width 60 height 38
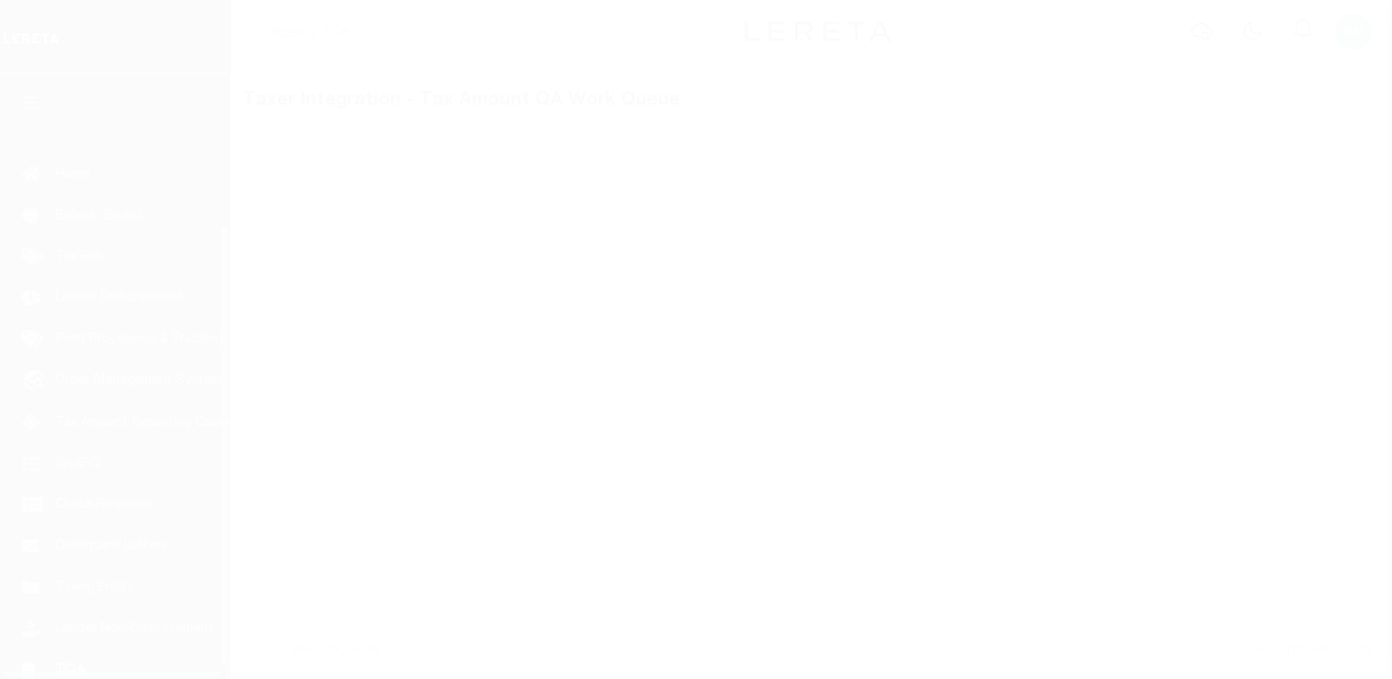
scroll to position [220, 0]
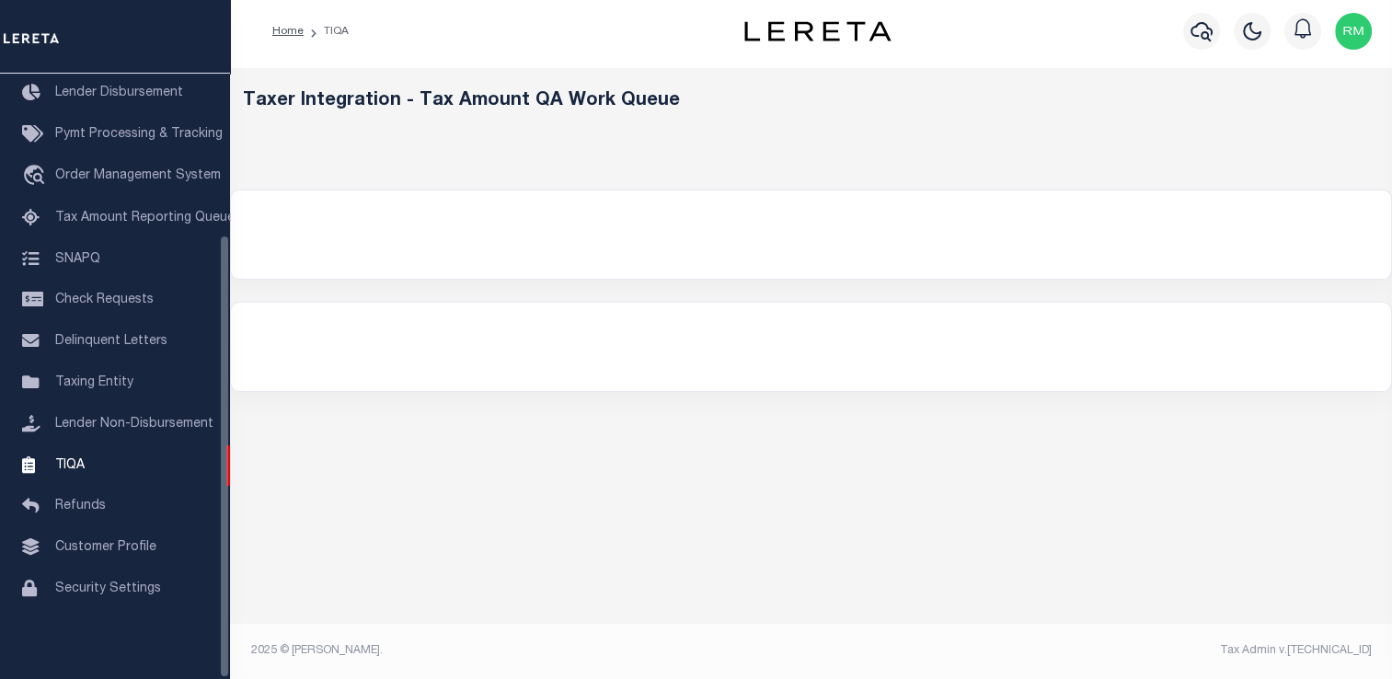
select select "200"
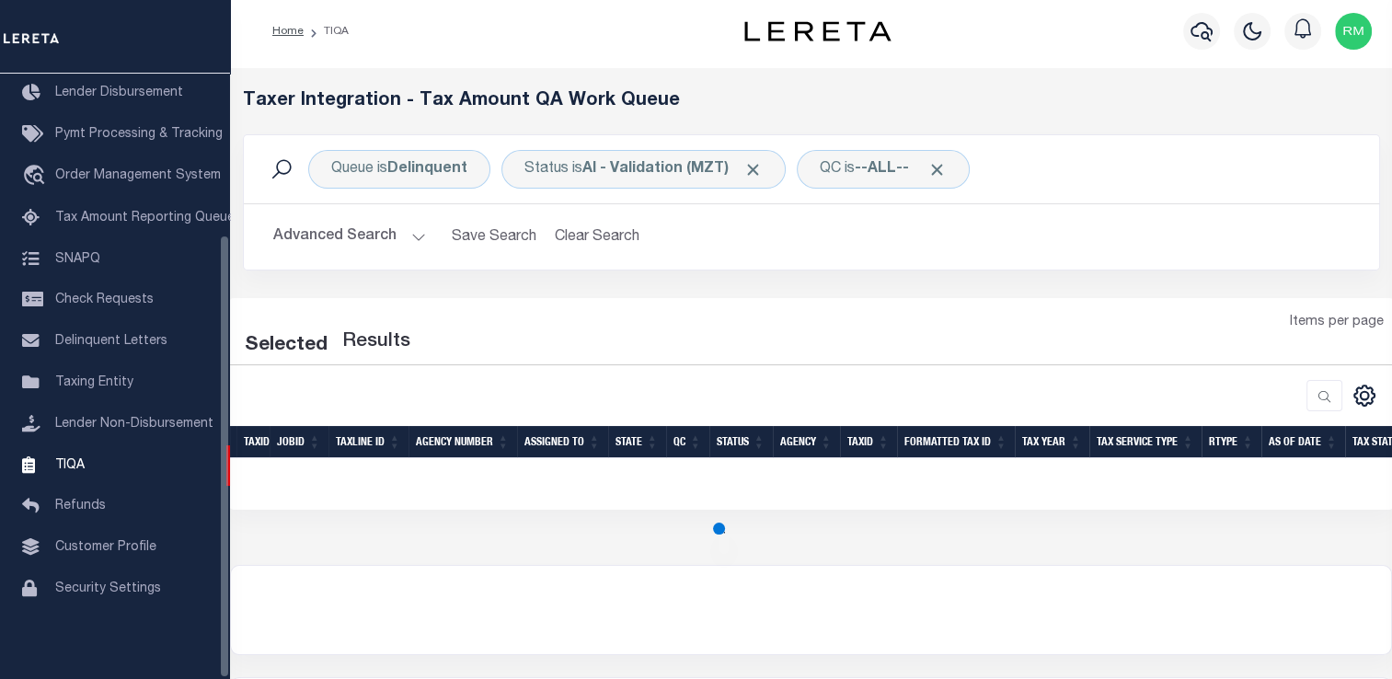
select select "200"
